Goal: Task Accomplishment & Management: Use online tool/utility

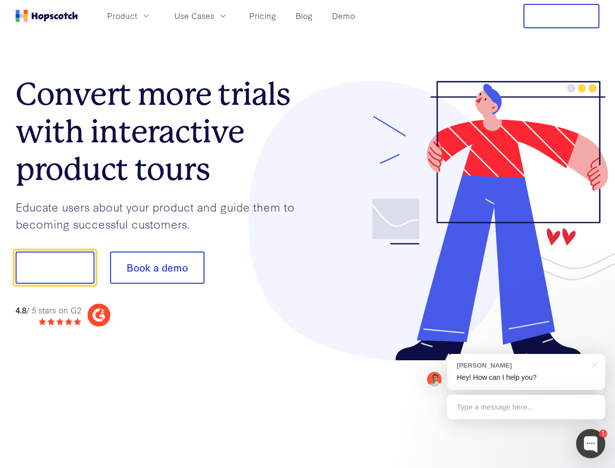
click at [308, 234] on div at bounding box center [454, 221] width 292 height 280
click at [137, 16] on span "Product" at bounding box center [122, 16] width 30 height 12
click at [214, 16] on span "Use Cases" at bounding box center [194, 16] width 40 height 12
click at [562, 16] on button "Free Trial" at bounding box center [562, 16] width 76 height 24
click at [55, 267] on button "Show me!" at bounding box center [55, 267] width 79 height 32
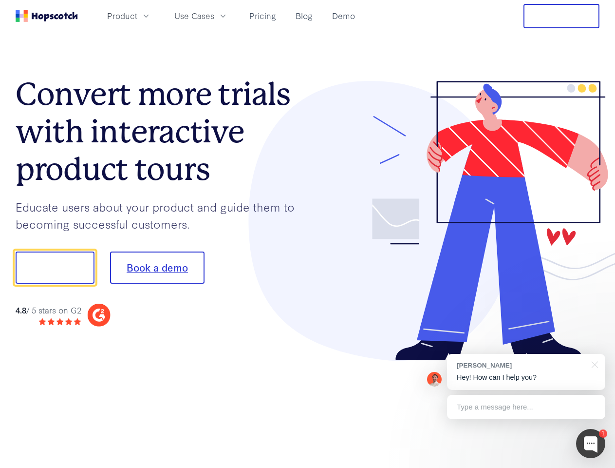
click at [157, 267] on button "Book a demo" at bounding box center [157, 267] width 95 height 32
click at [591, 443] on div at bounding box center [590, 443] width 29 height 29
click at [526, 372] on div "[PERSON_NAME] Hey! How can I help you?" at bounding box center [526, 372] width 158 height 36
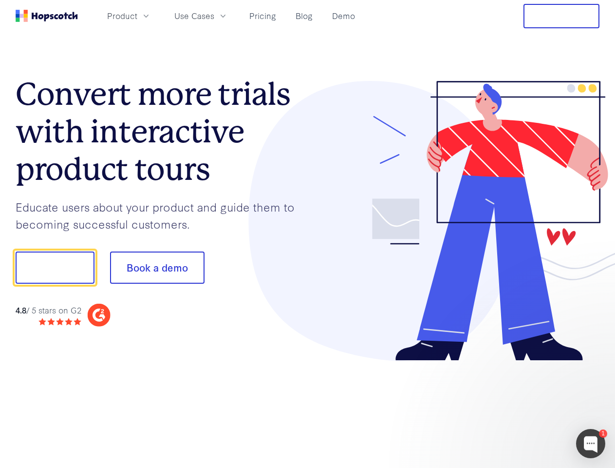
click at [593, 363] on div at bounding box center [514, 266] width 183 height 325
click at [526, 407] on div at bounding box center [514, 331] width 183 height 194
